Goal: Navigation & Orientation: Find specific page/section

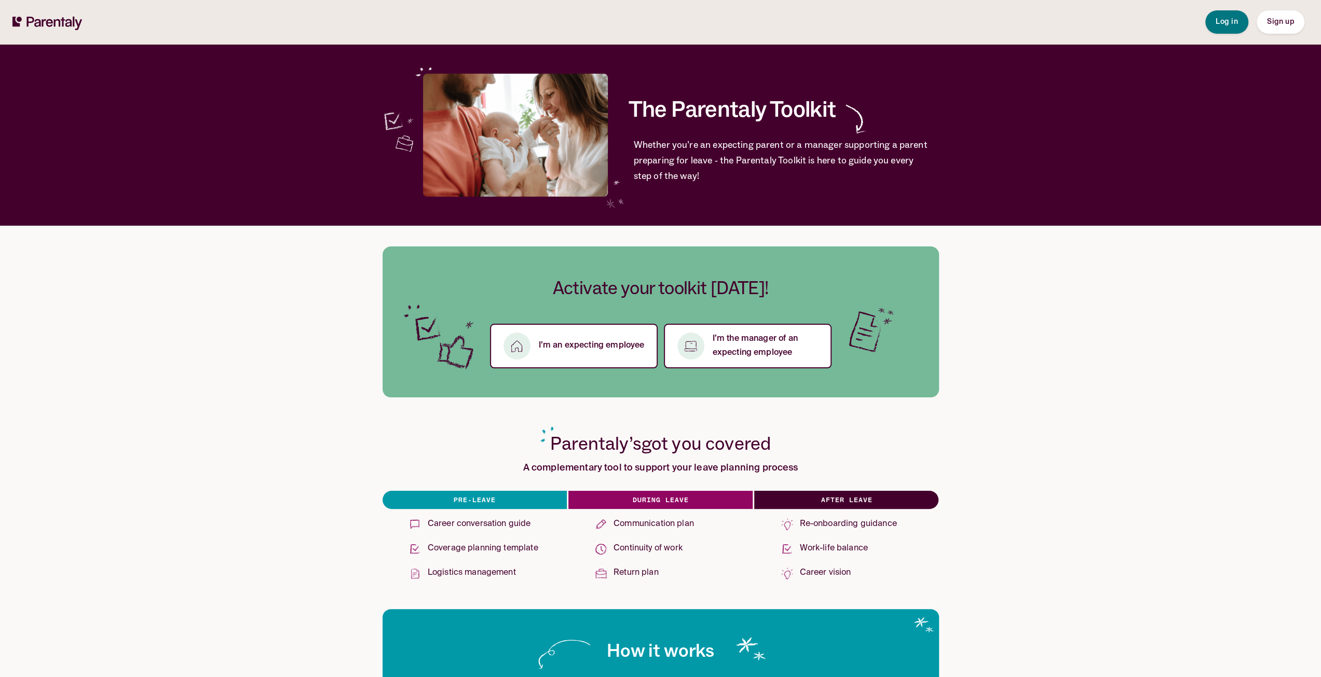
drag, startPoint x: 1163, startPoint y: 342, endPoint x: 1154, endPoint y: 339, distance: 10.0
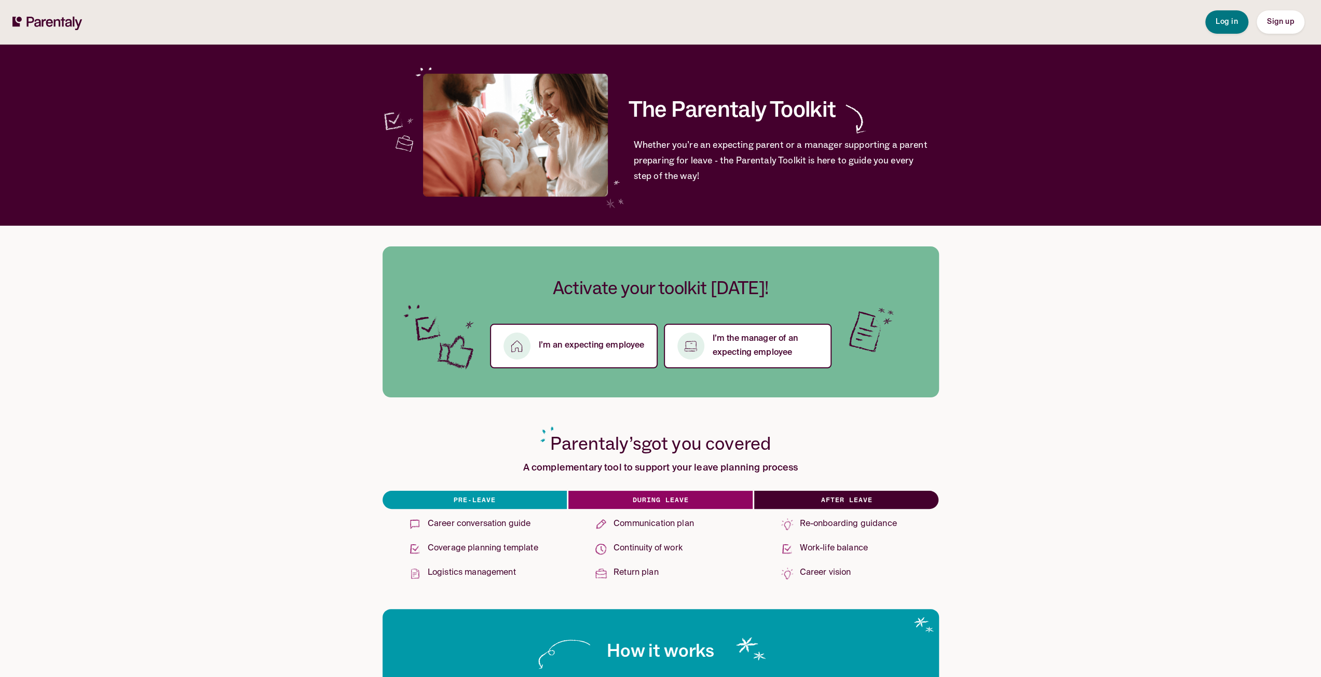
drag, startPoint x: 1101, startPoint y: 446, endPoint x: 1107, endPoint y: 445, distance: 6.8
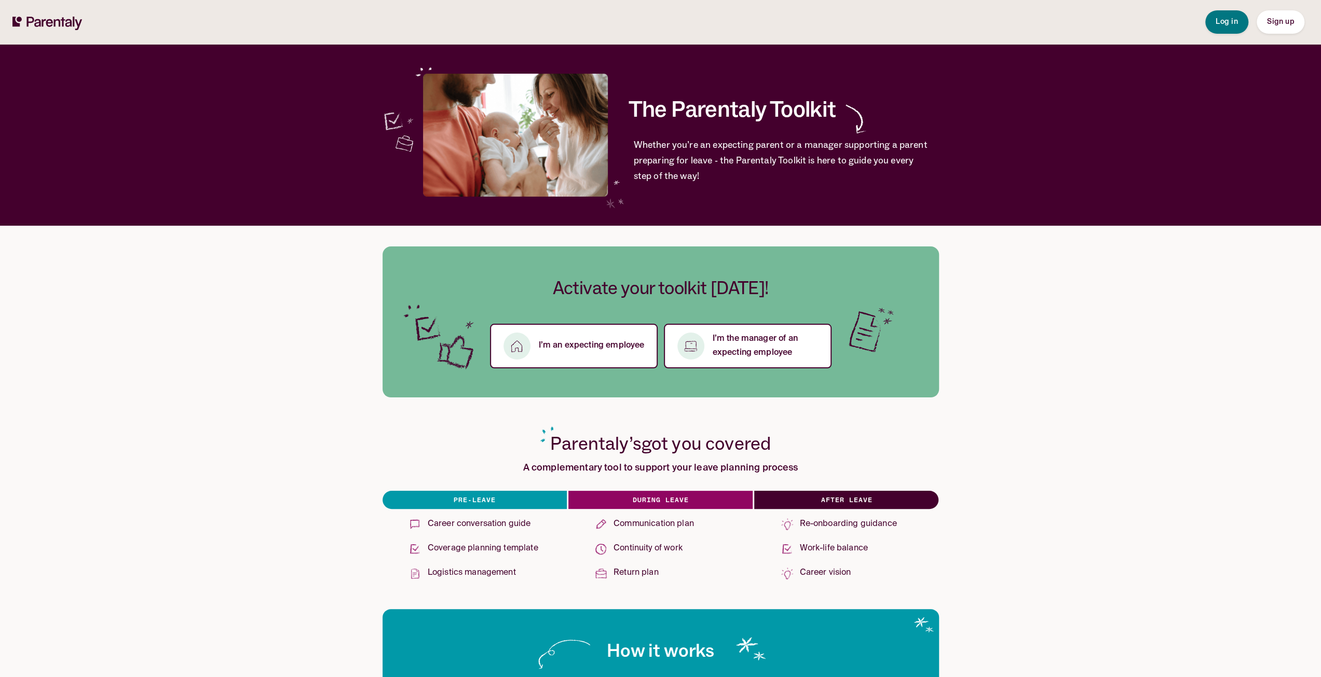
click at [1223, 19] on span "Log in" at bounding box center [1226, 21] width 22 height 7
